Goal: Information Seeking & Learning: Learn about a topic

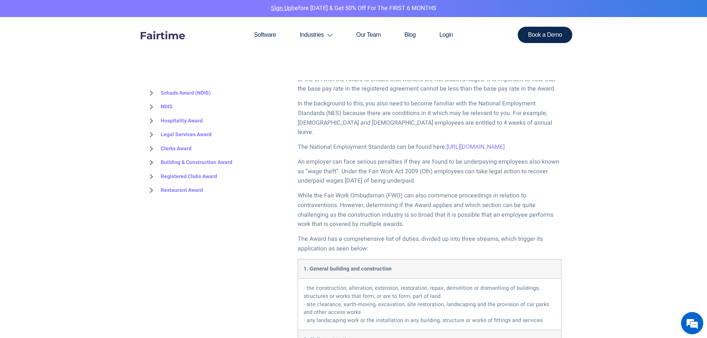
scroll to position [482, 0]
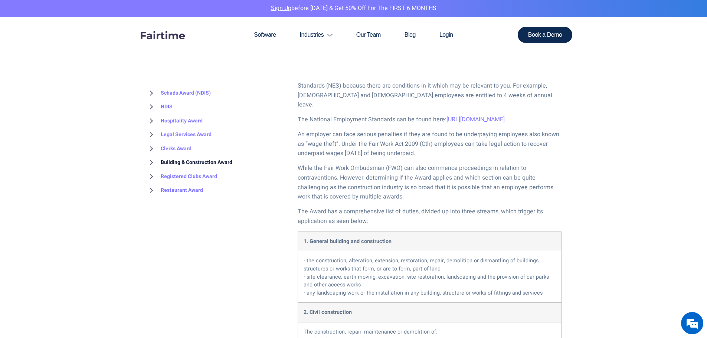
click at [199, 160] on link "Building & Construction Award" at bounding box center [189, 163] width 86 height 14
click at [174, 177] on link "Overview" at bounding box center [164, 176] width 37 height 14
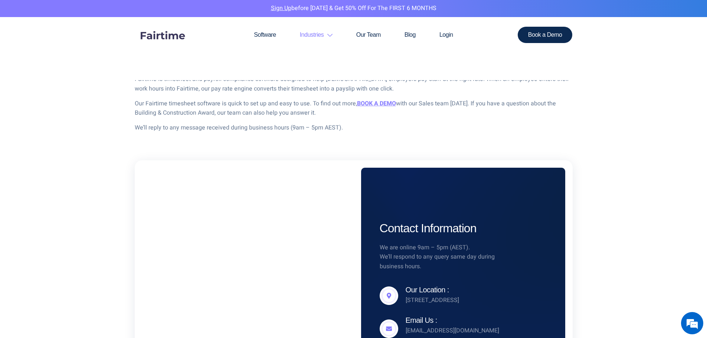
scroll to position [1001, 0]
